Goal: Information Seeking & Learning: Understand process/instructions

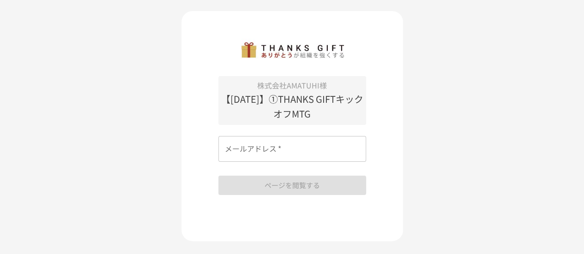
click at [316, 114] on p "【[DATE]】①THANKS GIFTキックオフMTG" at bounding box center [292, 107] width 148 height 30
click at [271, 65] on div "株式会社AMATUHI様 【[DATE]】①THANKS GIFTキックオフMTG メールアドレス   * メールアドレス   * ページを閲覧する" at bounding box center [291, 126] width 221 height 230
click at [272, 119] on p "【[DATE]】①THANKS GIFTキックオフMTG" at bounding box center [292, 107] width 148 height 30
click at [262, 147] on input "メールアドレス   *" at bounding box center [292, 149] width 148 height 26
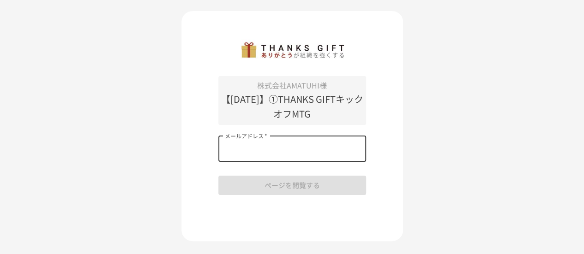
type input "**********"
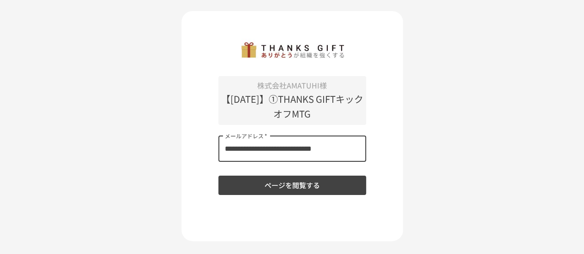
click at [294, 190] on button "ページを閲覧する" at bounding box center [292, 185] width 148 height 19
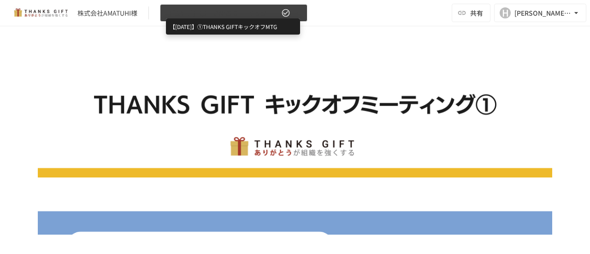
click at [244, 14] on span "【[DATE]】①THANKS GIFTキックオフMTG" at bounding box center [222, 13] width 113 height 12
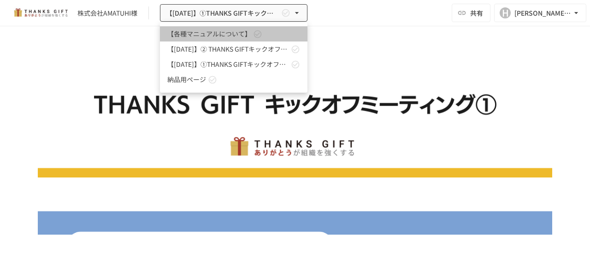
click at [239, 30] on span "【各種マニュアルについて】" at bounding box center [209, 34] width 84 height 10
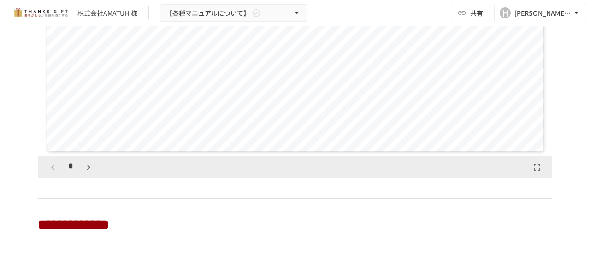
scroll to position [231, 0]
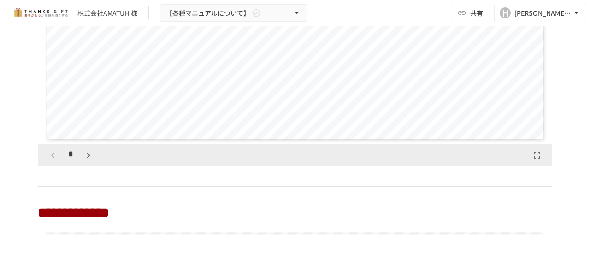
click at [87, 157] on icon "button" at bounding box center [88, 156] width 3 height 6
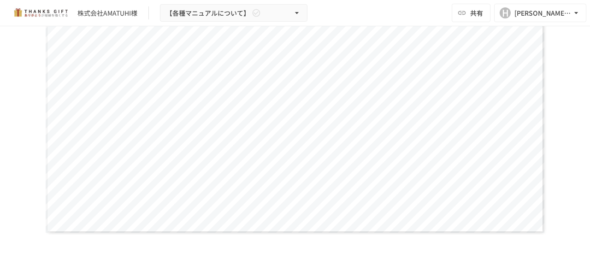
scroll to position [0, 0]
